Goal: Task Accomplishment & Management: Use online tool/utility

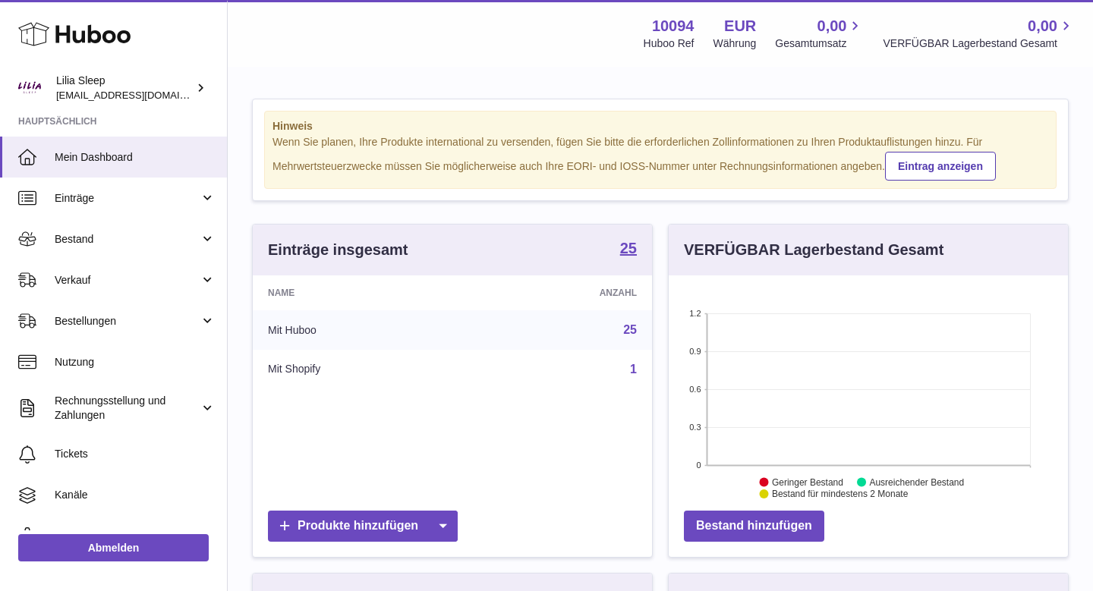
scroll to position [237, 399]
click at [88, 197] on span "Einträge" at bounding box center [127, 198] width 145 height 14
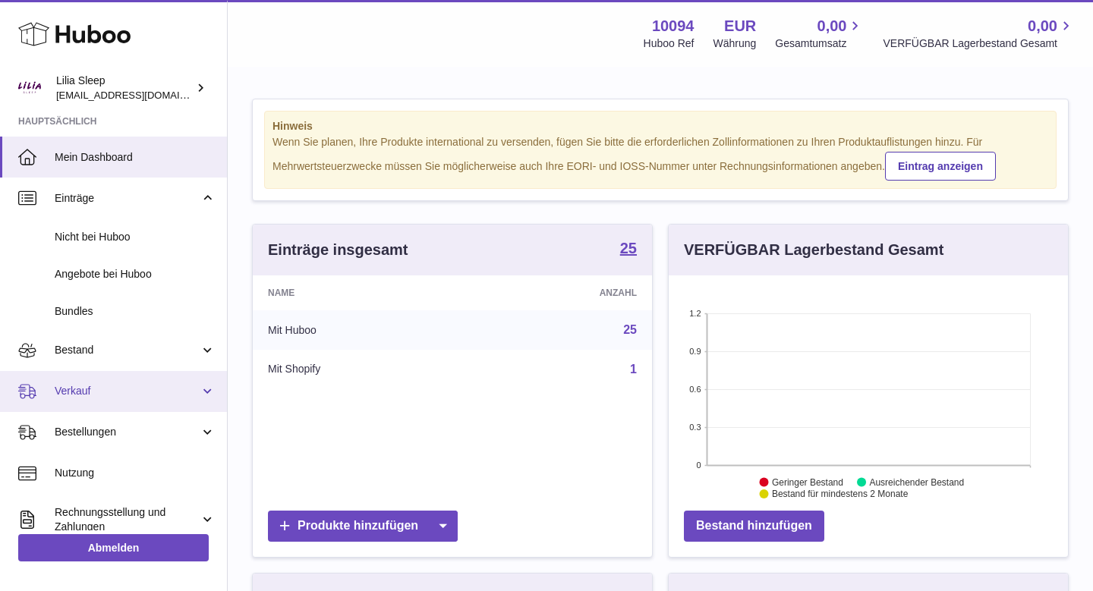
click at [131, 383] on link "Verkauf" at bounding box center [113, 391] width 227 height 41
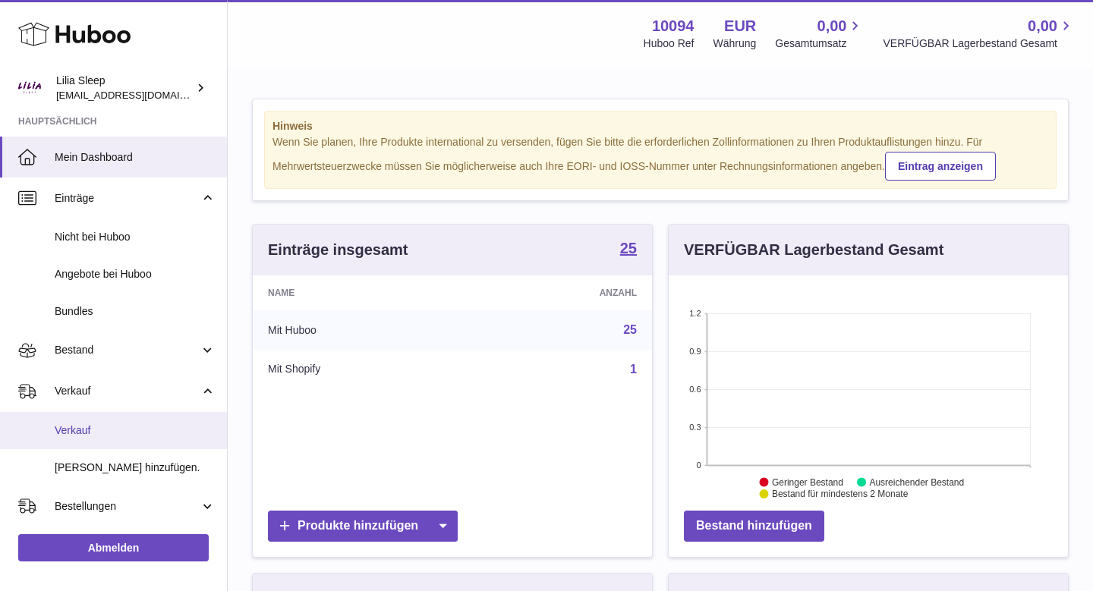
click at [134, 420] on link "Verkauf" at bounding box center [113, 430] width 227 height 37
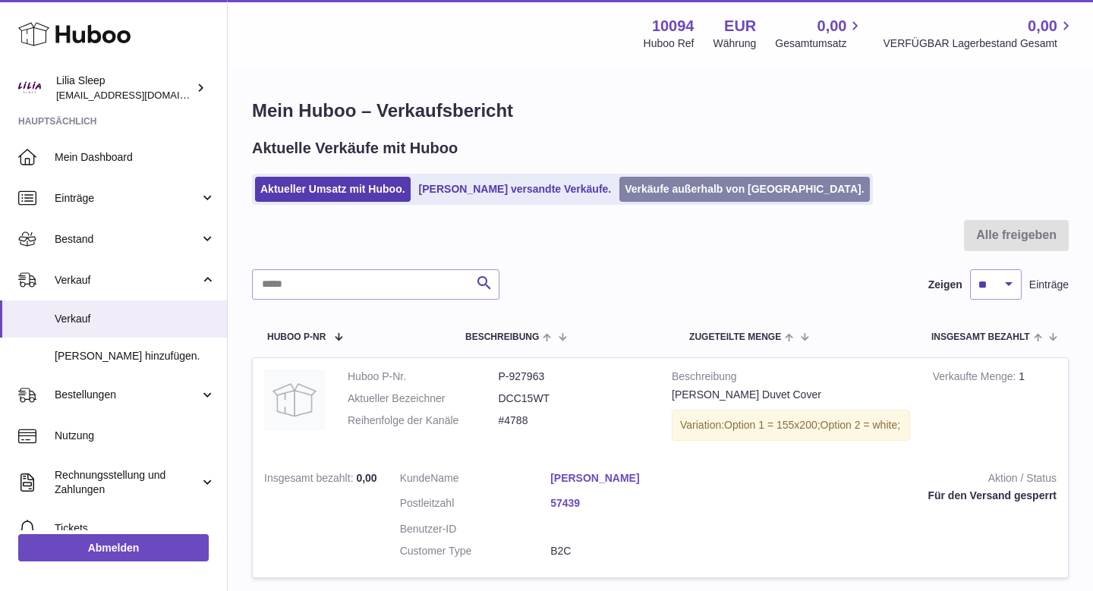
click at [694, 199] on link "Verkäufe außerhalb von [GEOGRAPHIC_DATA]." at bounding box center [744, 189] width 250 height 25
